Goal: Task Accomplishment & Management: Use online tool/utility

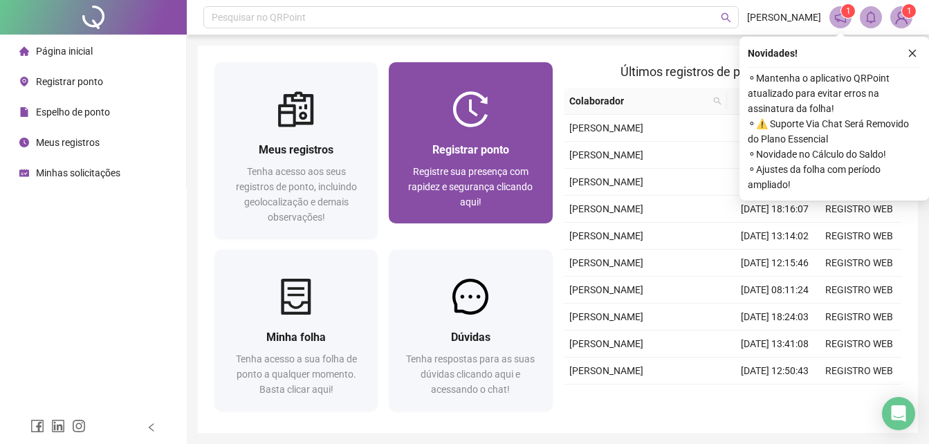
click at [477, 164] on div "Registre sua presença com rapidez e segurança clicando aqui!" at bounding box center [470, 187] width 130 height 46
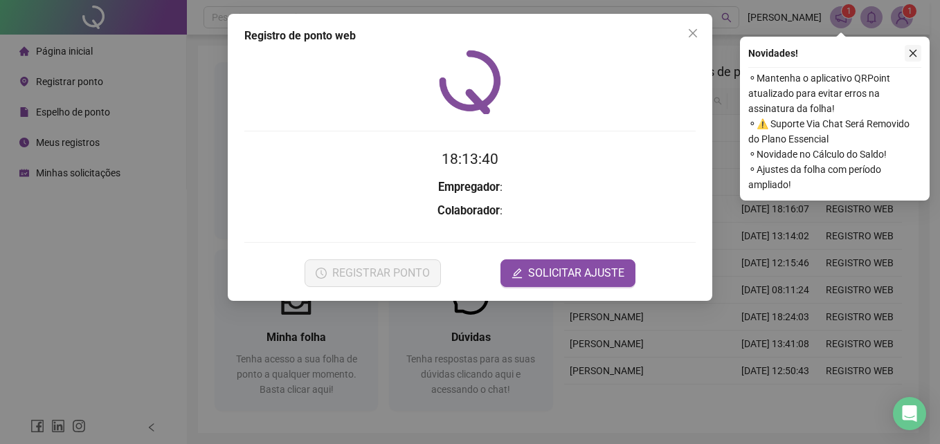
click at [913, 50] on icon "close" at bounding box center [913, 53] width 10 height 10
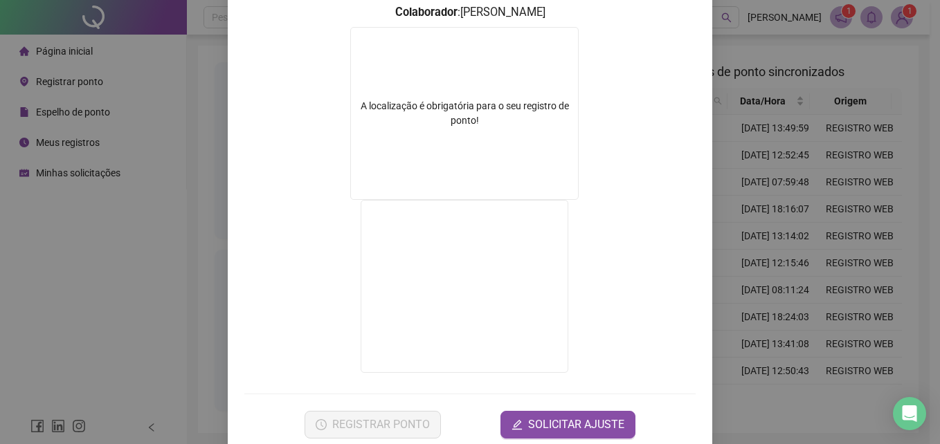
scroll to position [223, 0]
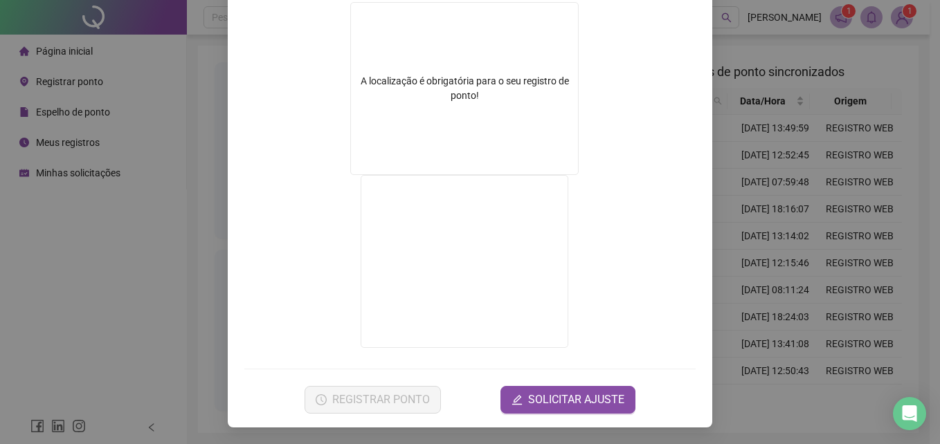
click at [726, 260] on div "Registro de ponto web 18:13:54 Empregador : FINANCEIRO PRONTO Colaborador : [PE…" at bounding box center [470, 222] width 940 height 444
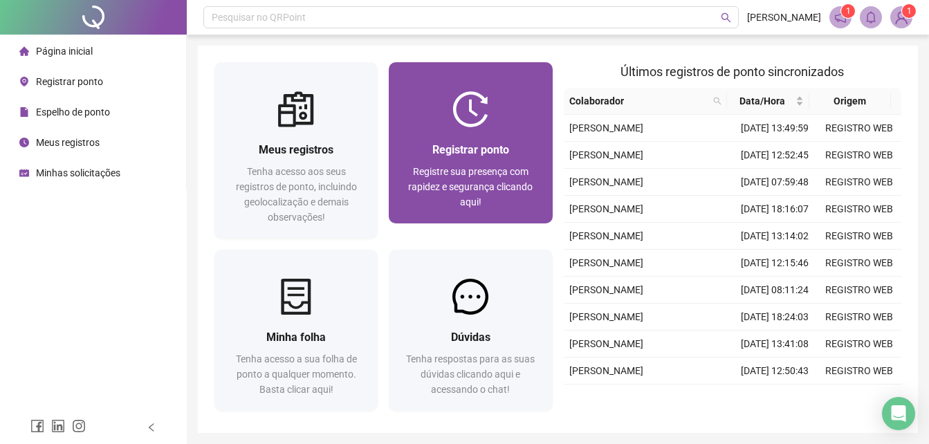
click at [511, 131] on div "Registrar ponto Registre sua presença com rapidez e segurança clicando aqui!" at bounding box center [470, 175] width 163 height 96
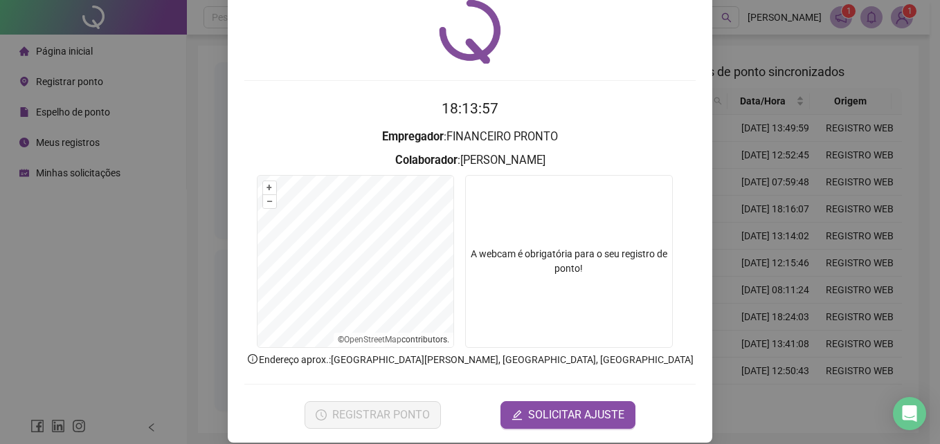
scroll to position [66, 0]
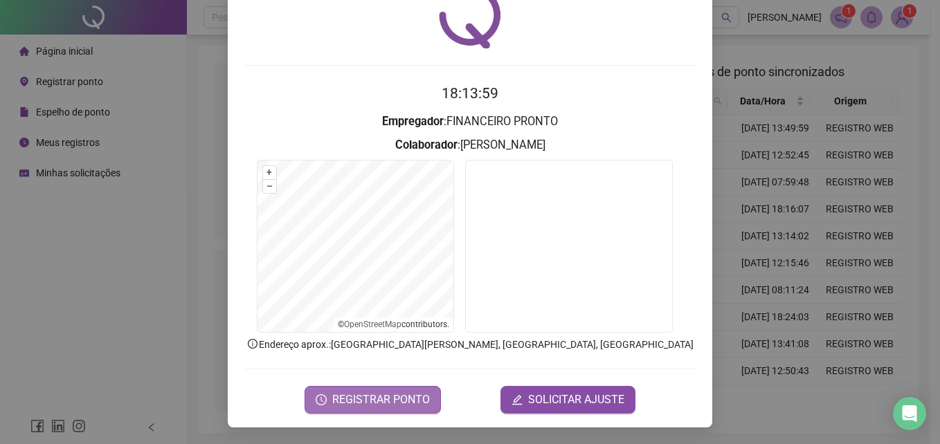
click at [423, 390] on button "REGISTRAR PONTO" at bounding box center [372, 400] width 136 height 28
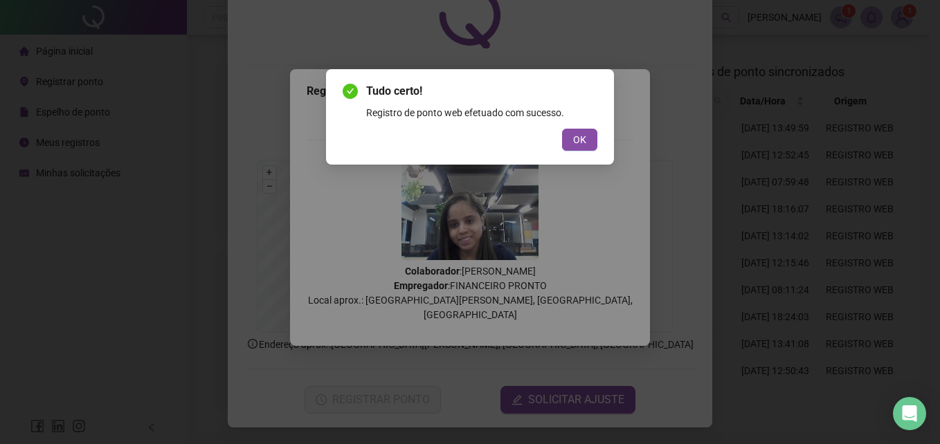
drag, startPoint x: 857, startPoint y: 193, endPoint x: 845, endPoint y: 183, distance: 16.2
click at [846, 190] on div "Tudo certo! Registro de ponto web efetuado com sucesso. OK" at bounding box center [470, 222] width 940 height 444
click at [581, 138] on span "OK" at bounding box center [579, 139] width 13 height 15
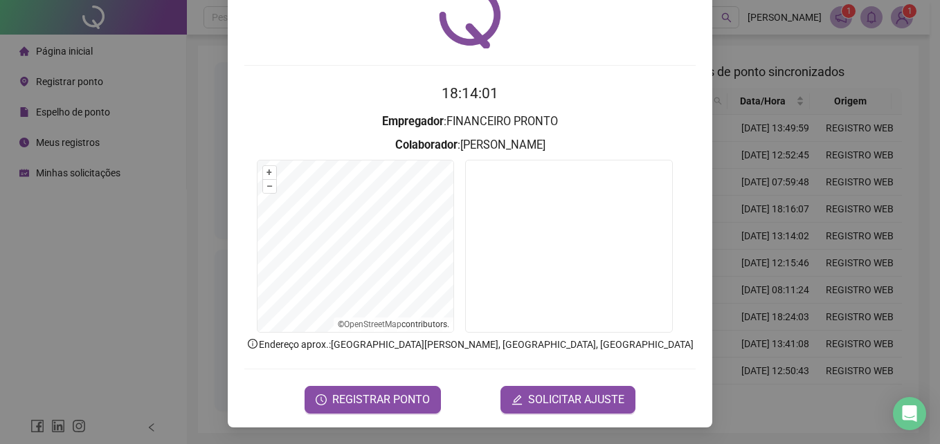
click at [794, 52] on div "Registro de ponto web 18:14:01 Empregador : FINANCEIRO PRONTO Colaborador : [PE…" at bounding box center [470, 222] width 940 height 444
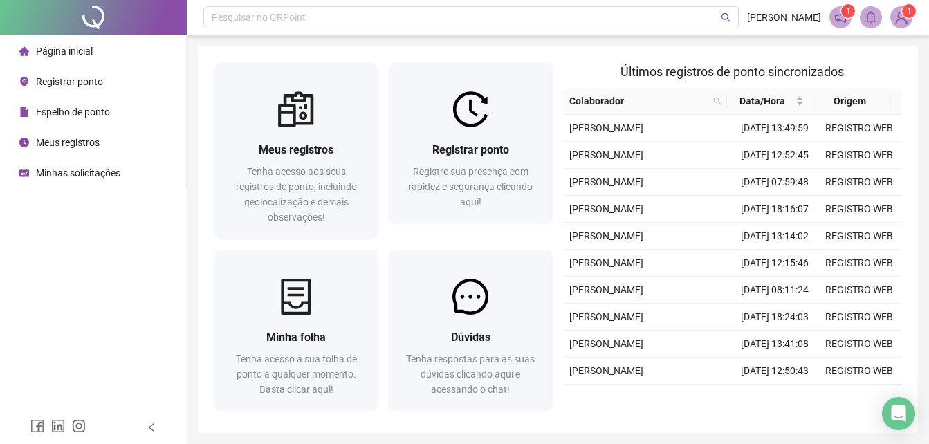
click at [905, 15] on sup "1" at bounding box center [909, 11] width 14 height 14
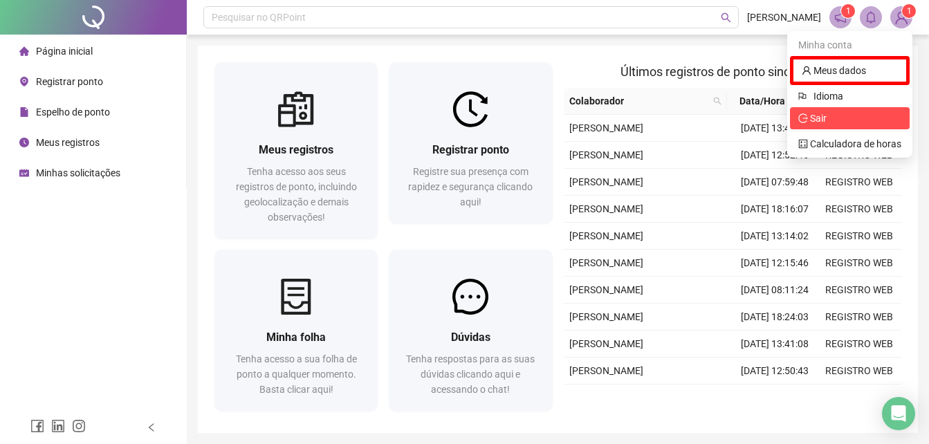
click at [826, 113] on span "Sair" at bounding box center [818, 118] width 17 height 11
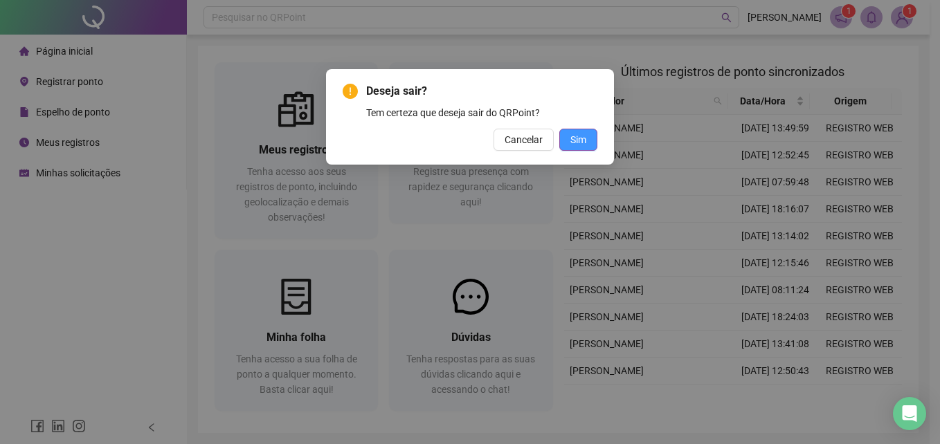
click at [568, 143] on button "Sim" at bounding box center [578, 140] width 38 height 22
